Goal: Task Accomplishment & Management: Manage account settings

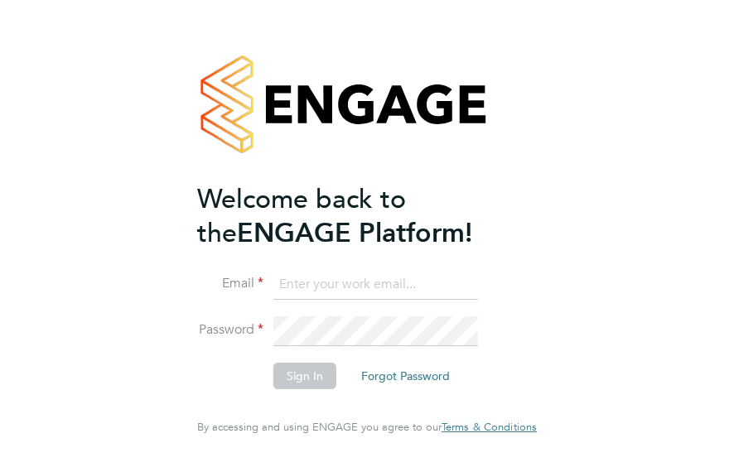
type input "[PERSON_NAME][EMAIL_ADDRESS][DOMAIN_NAME]"
click at [303, 378] on button "Sign In" at bounding box center [304, 376] width 63 height 26
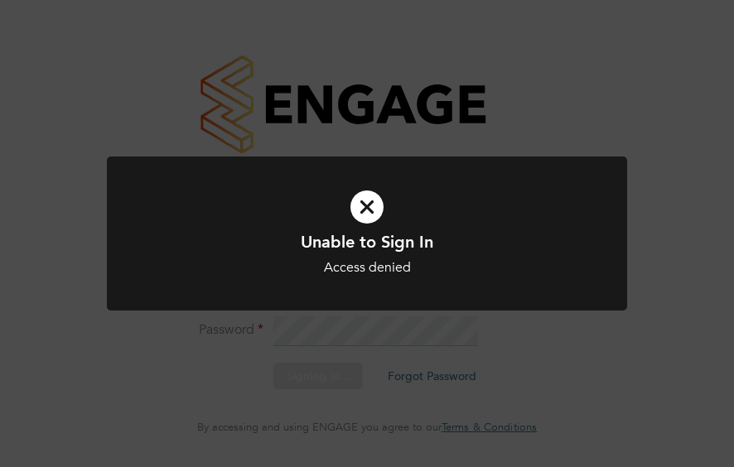
click at [364, 204] on icon at bounding box center [367, 207] width 431 height 65
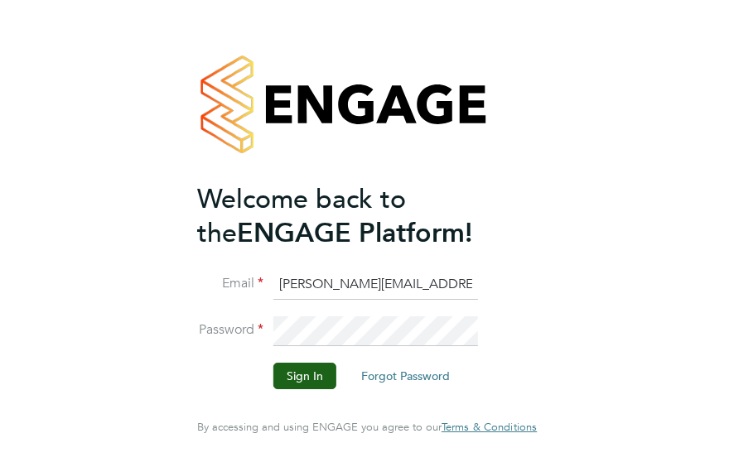
click at [724, 297] on div "Welcome back to the ENGAGE Platform! Email [PERSON_NAME][EMAIL_ADDRESS][DOMAIN_…" at bounding box center [367, 233] width 734 height 467
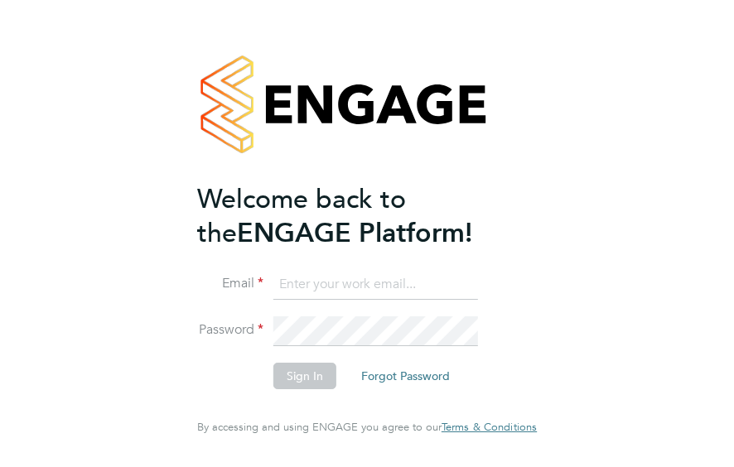
type input "[PERSON_NAME][EMAIL_ADDRESS][DOMAIN_NAME]"
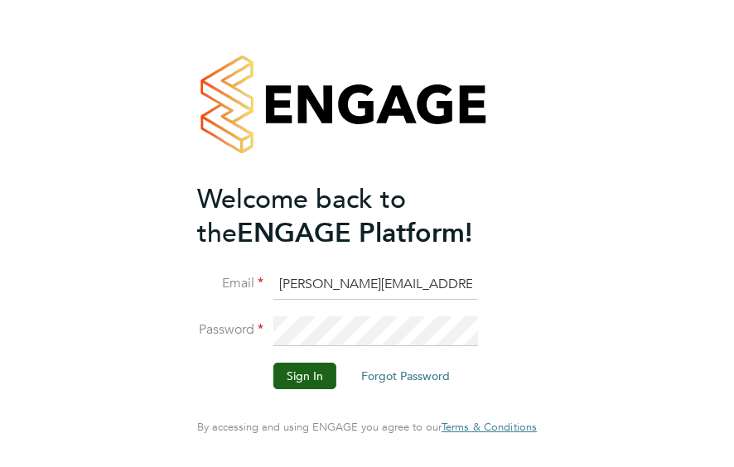
drag, startPoint x: 491, startPoint y: 103, endPoint x: 215, endPoint y: 104, distance: 275.7
click at [215, 104] on div at bounding box center [366, 104] width 339 height 156
click at [305, 373] on button "Sign In" at bounding box center [304, 376] width 63 height 26
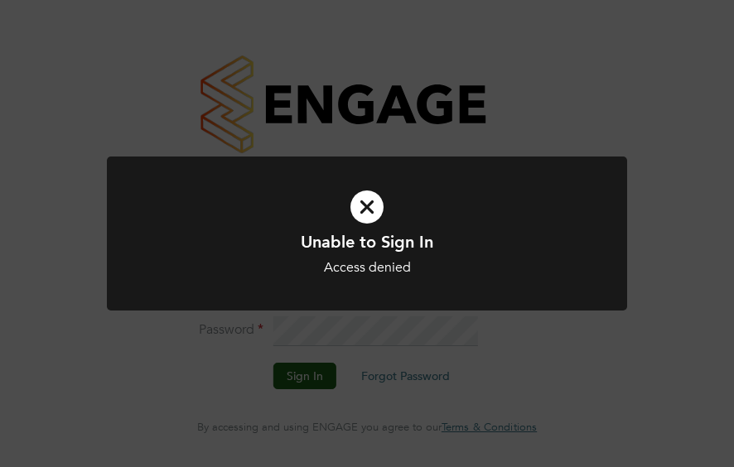
click at [359, 214] on icon at bounding box center [367, 207] width 431 height 65
click at [368, 219] on icon at bounding box center [367, 207] width 431 height 65
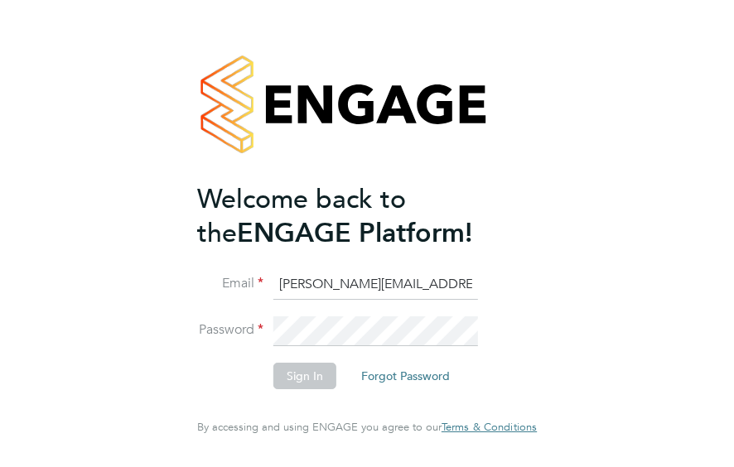
click at [402, 381] on button "Forgot Password" at bounding box center [405, 376] width 115 height 26
